Goal: Obtain resource: Download file/media

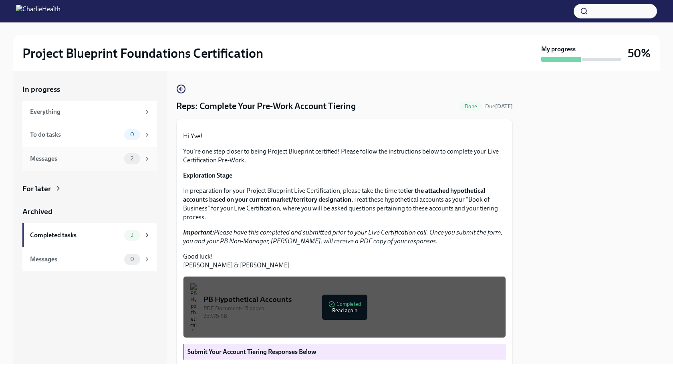
click at [53, 164] on div "Messages 2" at bounding box center [90, 158] width 121 height 11
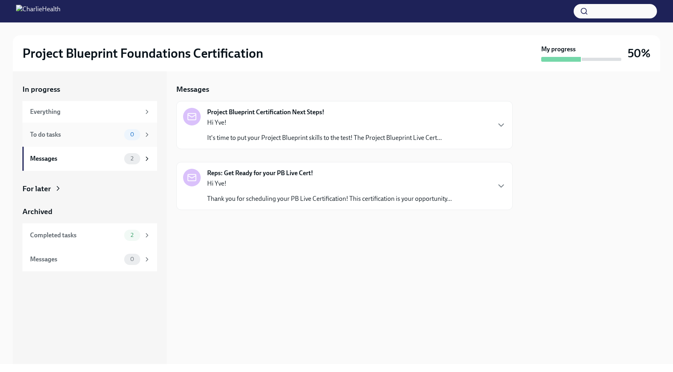
click at [118, 130] on div "To do tasks" at bounding box center [75, 134] width 91 height 9
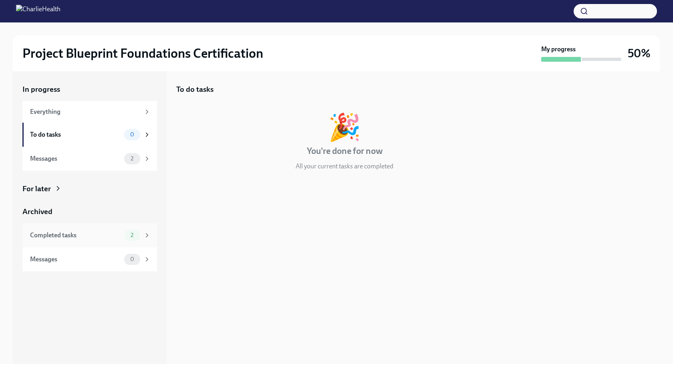
click at [99, 229] on div "Completed tasks 2" at bounding box center [90, 234] width 121 height 11
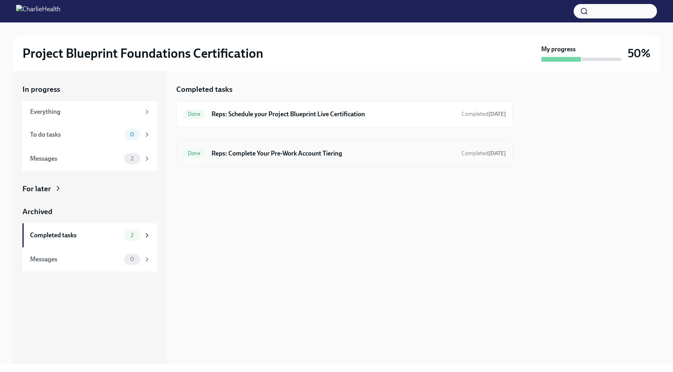
click at [327, 154] on h6 "Reps: Complete Your Pre-Work Account Tiering" at bounding box center [332, 153] width 243 height 9
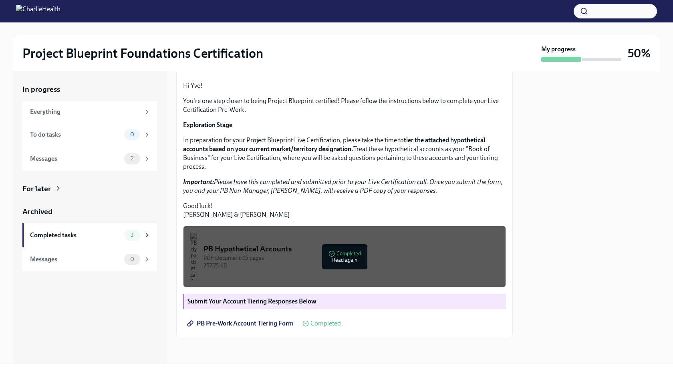
scroll to position [127, 0]
click at [256, 321] on span "PB Pre-Work Account Tiering Form" at bounding box center [241, 323] width 105 height 8
click at [348, 268] on div "257.75 KB" at bounding box center [351, 266] width 296 height 8
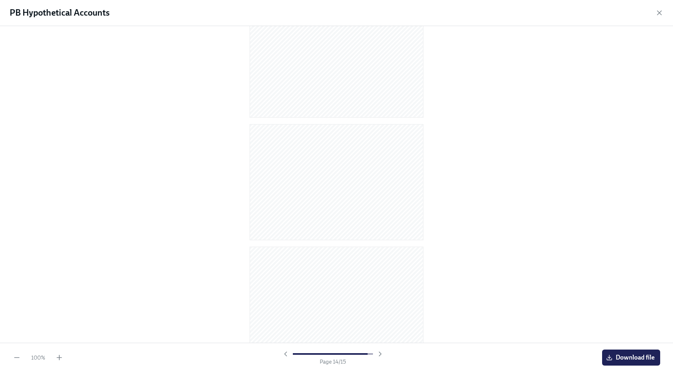
scroll to position [1526, 0]
